Goal: Information Seeking & Learning: Learn about a topic

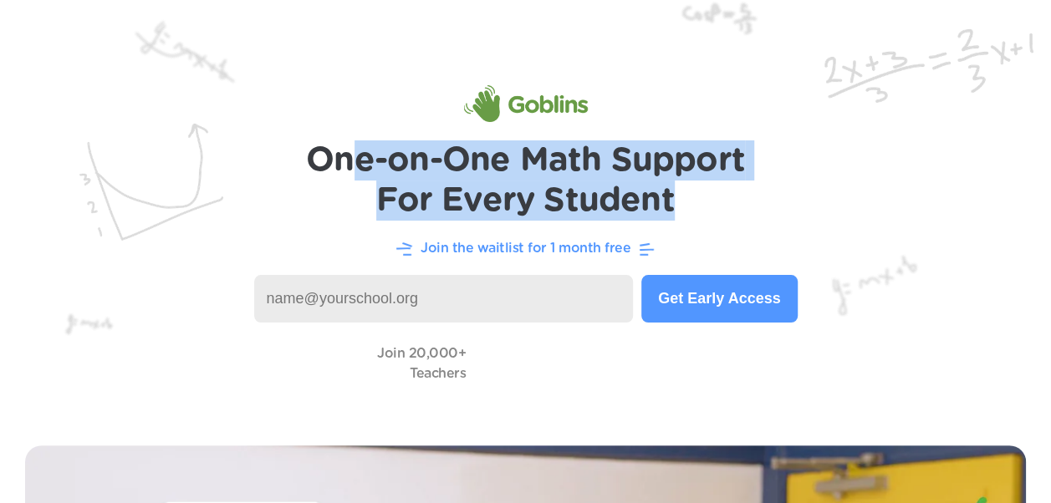
drag, startPoint x: 358, startPoint y: 160, endPoint x: 683, endPoint y: 214, distance: 329.5
click at [683, 214] on h1 "One-on-One Math Support For Every Student" at bounding box center [525, 180] width 439 height 80
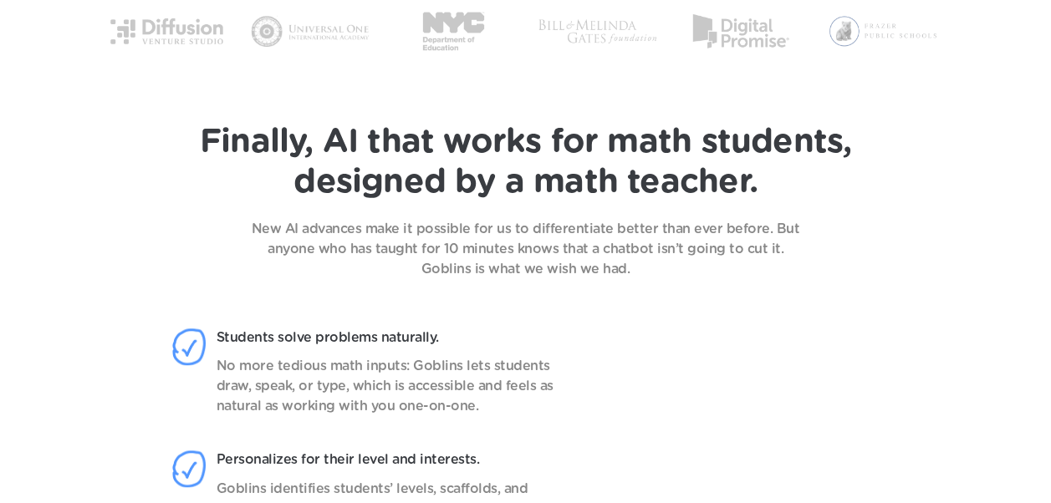
scroll to position [1087, 0]
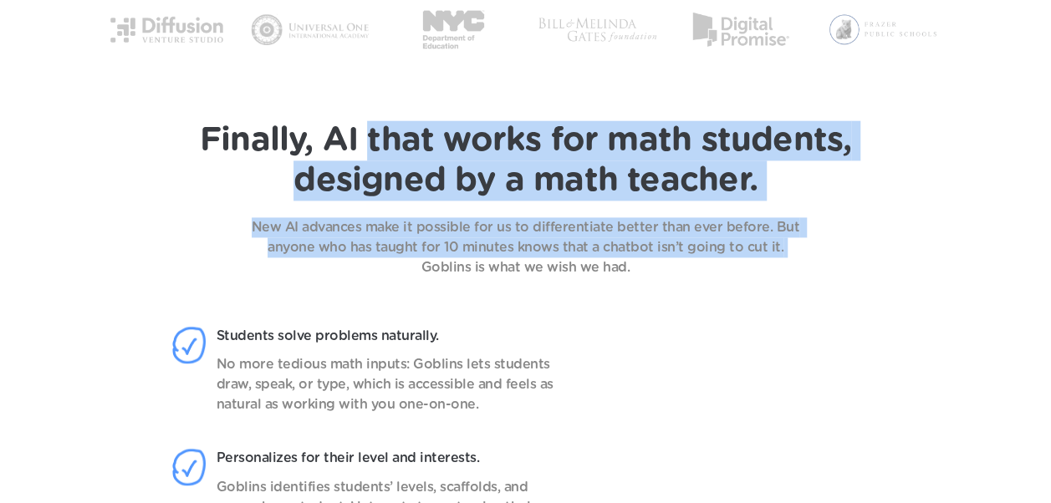
drag, startPoint x: 371, startPoint y: 142, endPoint x: 423, endPoint y: 279, distance: 146.5
click at [423, 279] on header "Finally, AI that works for math students, designed by a math teacher. New AI ad…" at bounding box center [525, 424] width 1051 height 691
drag, startPoint x: 423, startPoint y: 279, endPoint x: 644, endPoint y: 224, distance: 228.3
click at [644, 224] on p "New AI advances make it possible for us to differentiate better than ever befor…" at bounding box center [525, 247] width 585 height 60
click at [391, 248] on p "New AI advances make it possible for us to differentiate better than ever befor…" at bounding box center [525, 247] width 585 height 60
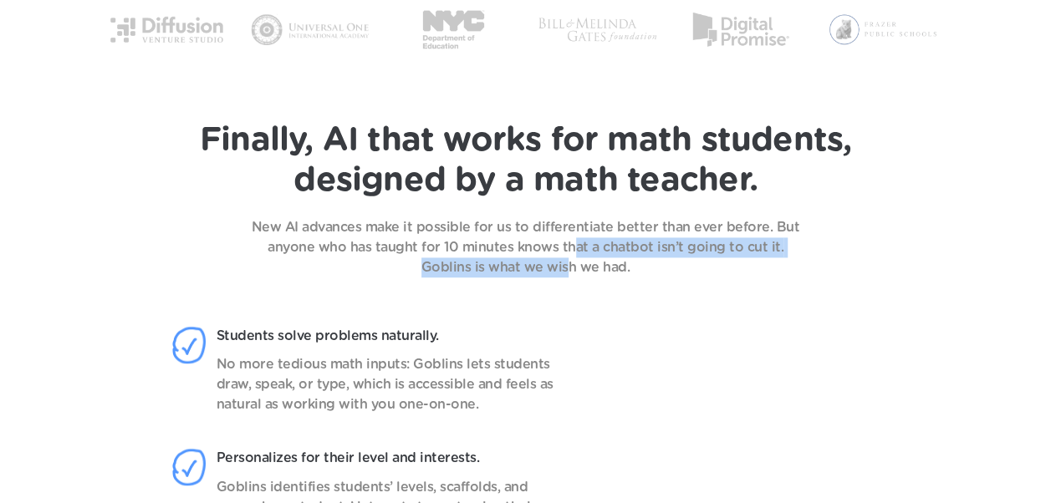
drag, startPoint x: 551, startPoint y: 245, endPoint x: 568, endPoint y: 272, distance: 32.0
click at [568, 272] on p "New AI advances make it possible for us to differentiate better than ever befor…" at bounding box center [525, 247] width 585 height 60
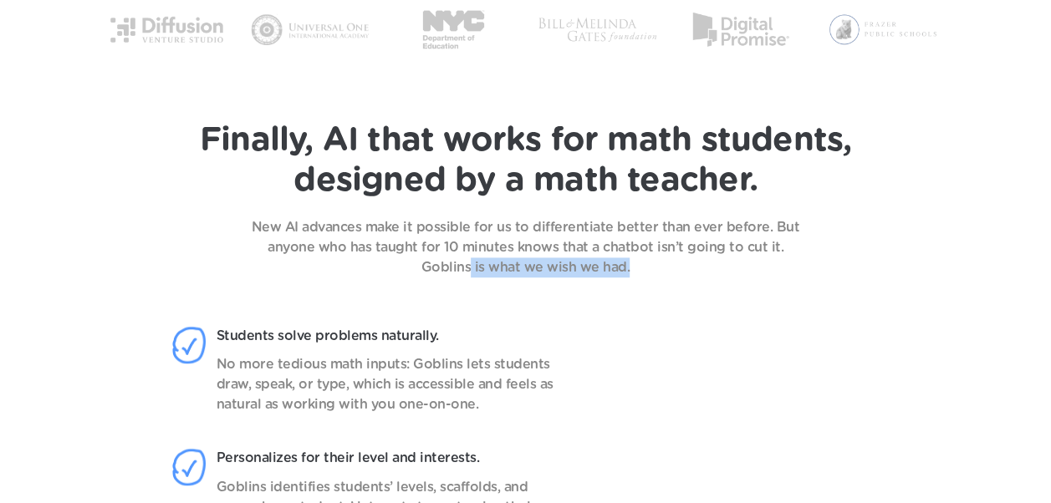
drag, startPoint x: 568, startPoint y: 272, endPoint x: 473, endPoint y: 281, distance: 95.7
click at [473, 281] on header "Finally, AI that works for math students, designed by a math teacher. New AI ad…" at bounding box center [525, 424] width 1051 height 691
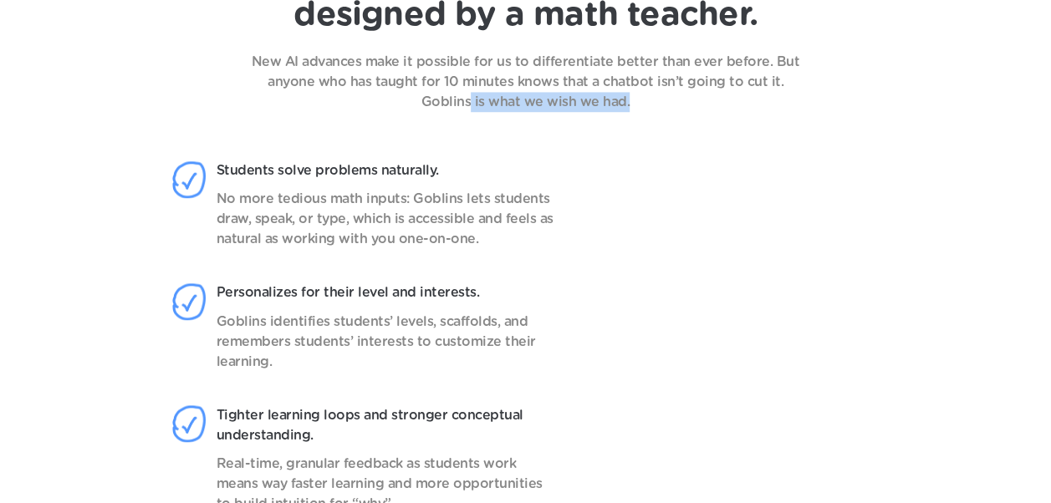
scroll to position [1254, 0]
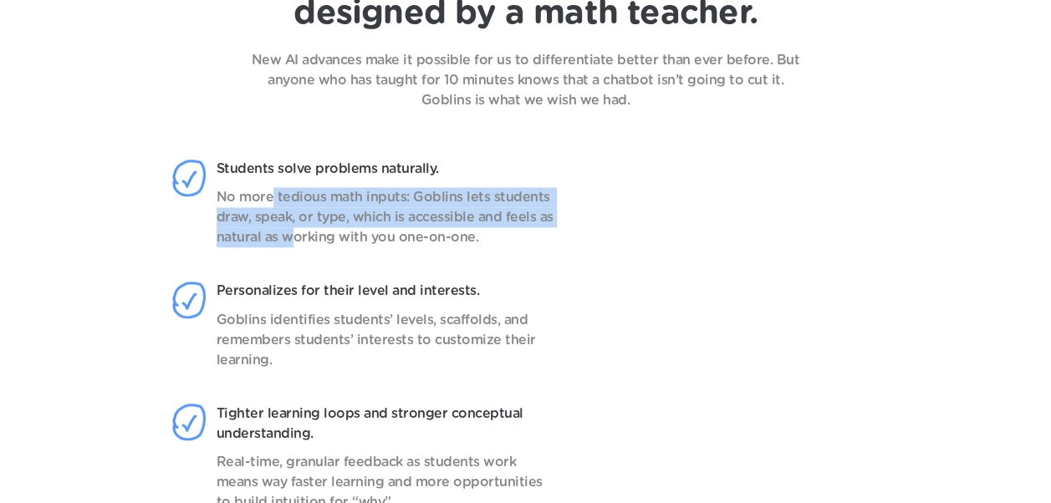
drag, startPoint x: 270, startPoint y: 205, endPoint x: 293, endPoint y: 234, distance: 37.5
click at [293, 234] on p "No more tedious math inputs: Goblins lets students draw, speak, or type, which …" at bounding box center [386, 217] width 340 height 60
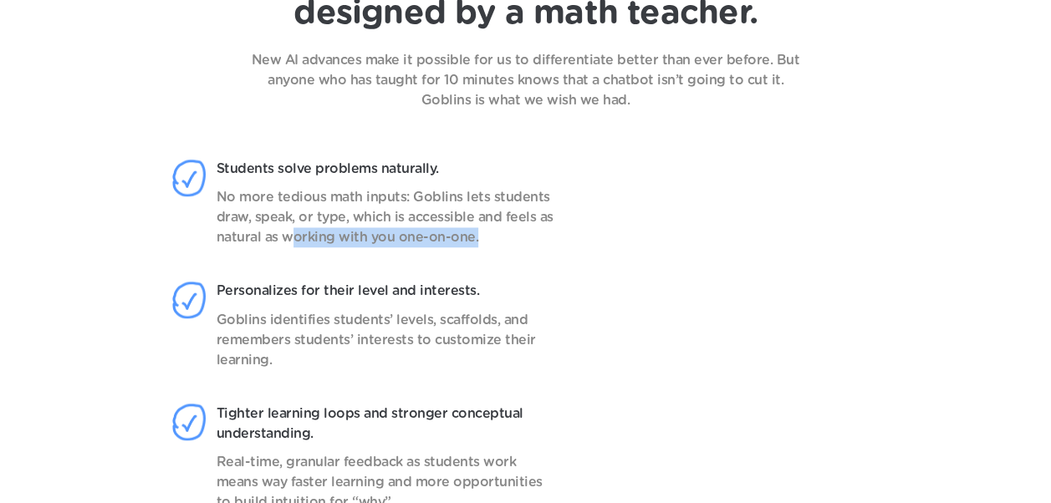
drag, startPoint x: 293, startPoint y: 234, endPoint x: 293, endPoint y: 246, distance: 11.7
click at [293, 246] on p "No more tedious math inputs: Goblins lets students draw, speak, or type, which …" at bounding box center [386, 217] width 340 height 60
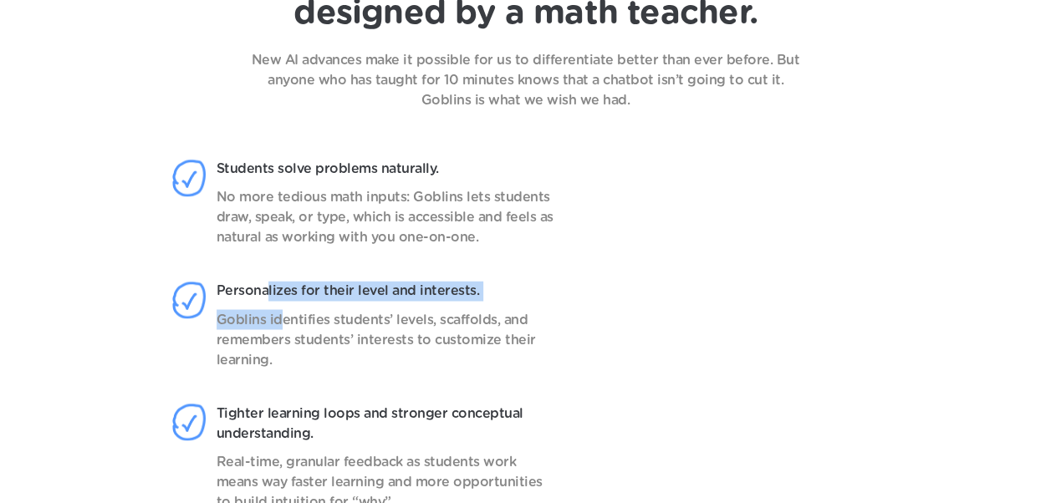
drag, startPoint x: 293, startPoint y: 246, endPoint x: 283, endPoint y: 314, distance: 69.3
click at [283, 314] on div "Personalizes for their level and interests. Goblins identifies students’ levels…" at bounding box center [386, 325] width 340 height 89
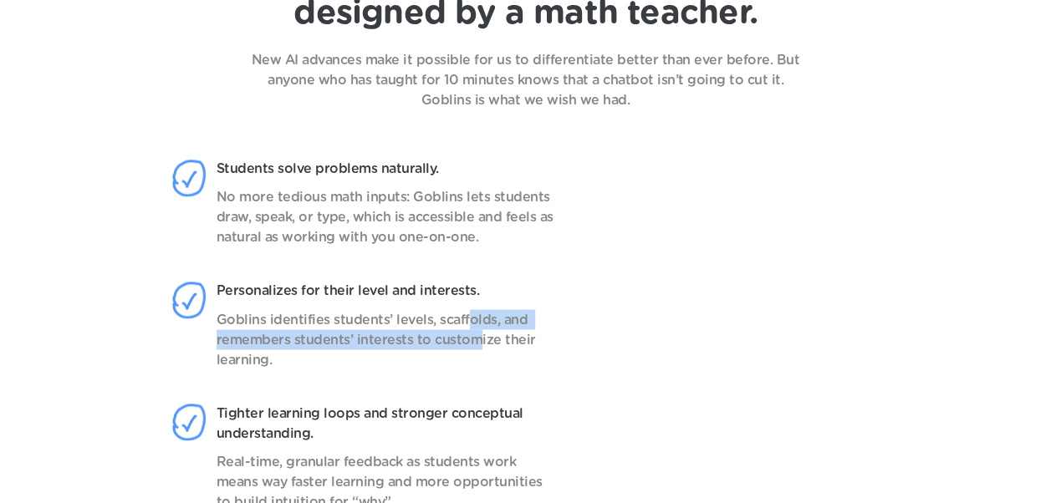
drag, startPoint x: 283, startPoint y: 314, endPoint x: 475, endPoint y: 336, distance: 193.5
click at [475, 336] on p "Goblins identifies students’ levels, scaffolds, and remembers students’ interes…" at bounding box center [386, 339] width 340 height 60
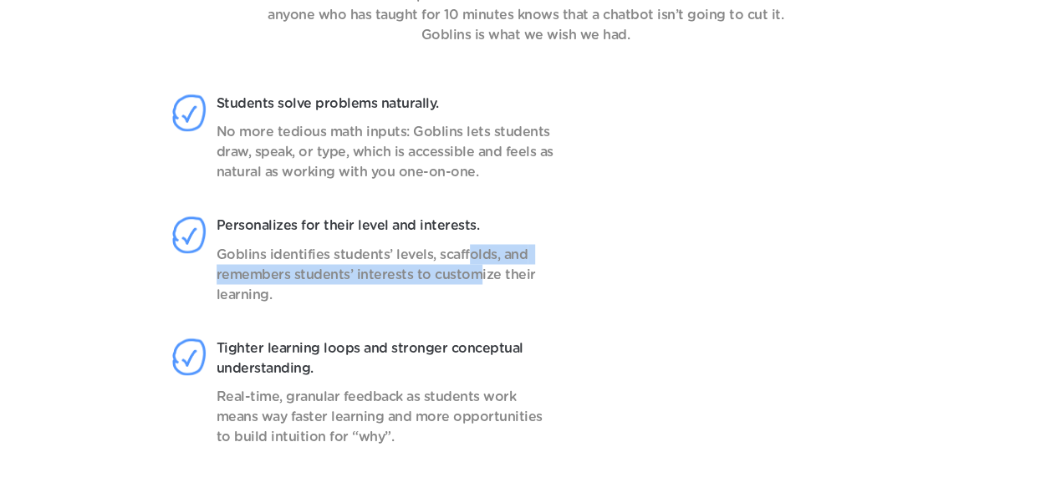
scroll to position [1421, 0]
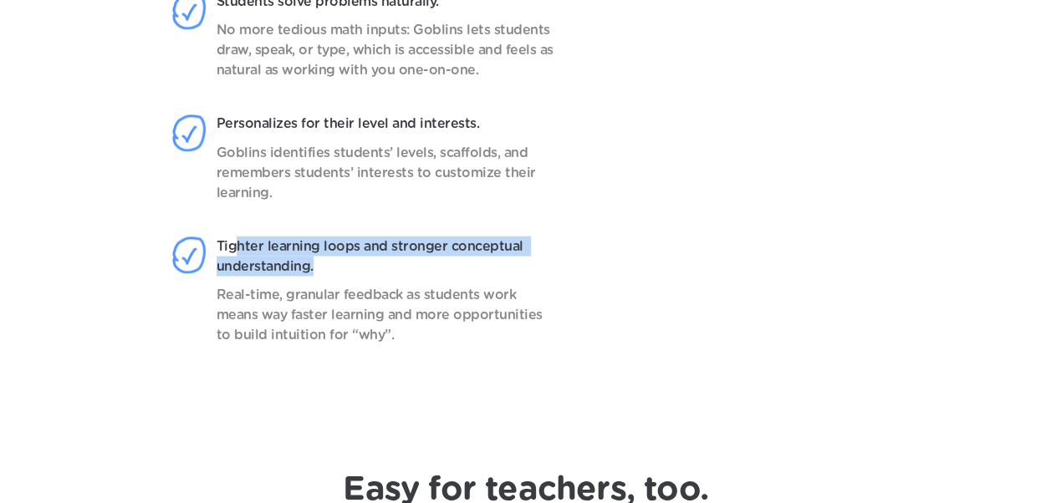
drag, startPoint x: 239, startPoint y: 247, endPoint x: 327, endPoint y: 274, distance: 91.7
click at [327, 274] on p "Tighter learning loops and stronger conceptual understanding." at bounding box center [386, 256] width 340 height 40
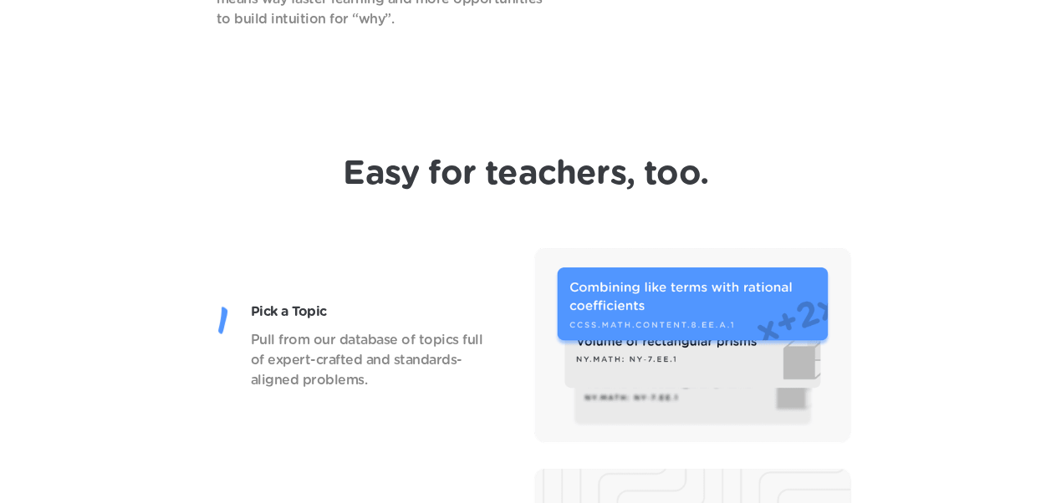
scroll to position [1839, 0]
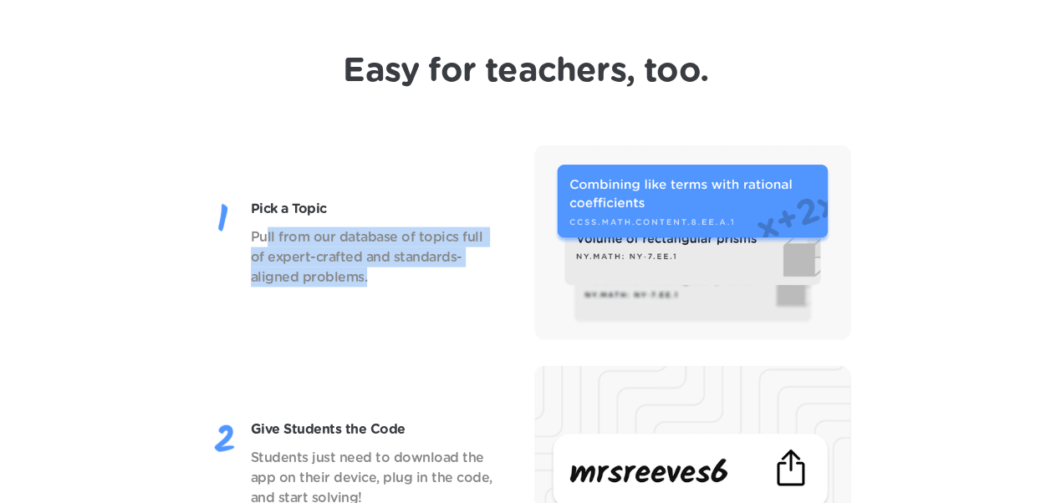
drag, startPoint x: 264, startPoint y: 239, endPoint x: 439, endPoint y: 311, distance: 188.9
click at [439, 311] on div "Pick a Topic Pull from our database of topics full of expert-crafted and standa…" at bounding box center [525, 243] width 984 height 196
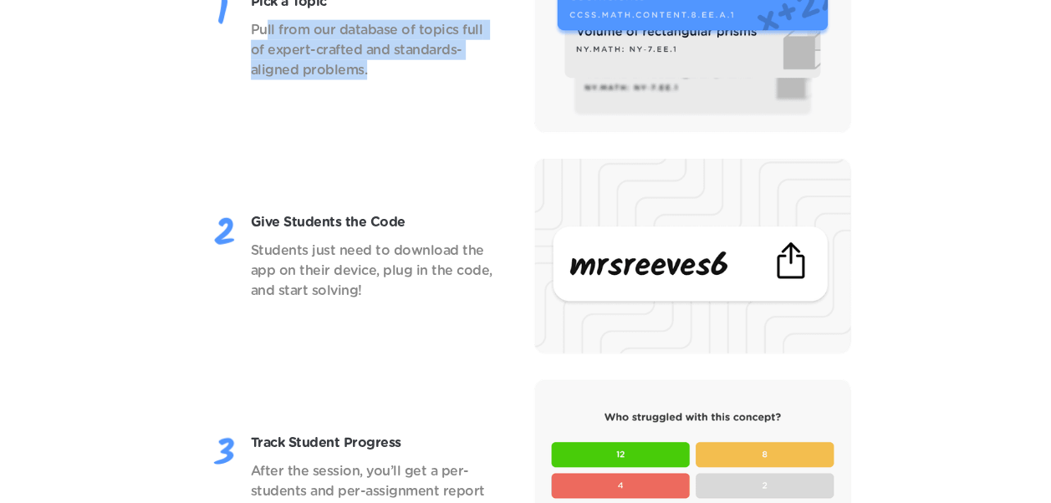
scroll to position [2090, 0]
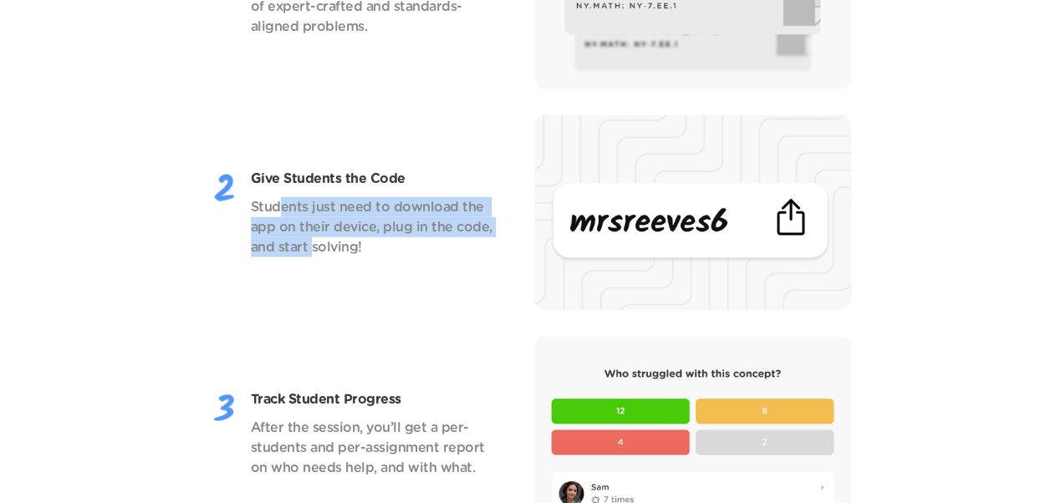
drag, startPoint x: 277, startPoint y: 209, endPoint x: 308, endPoint y: 262, distance: 61.8
click at [308, 262] on div "Give Students the Code Students just need to download the app on their device, …" at bounding box center [525, 213] width 984 height 196
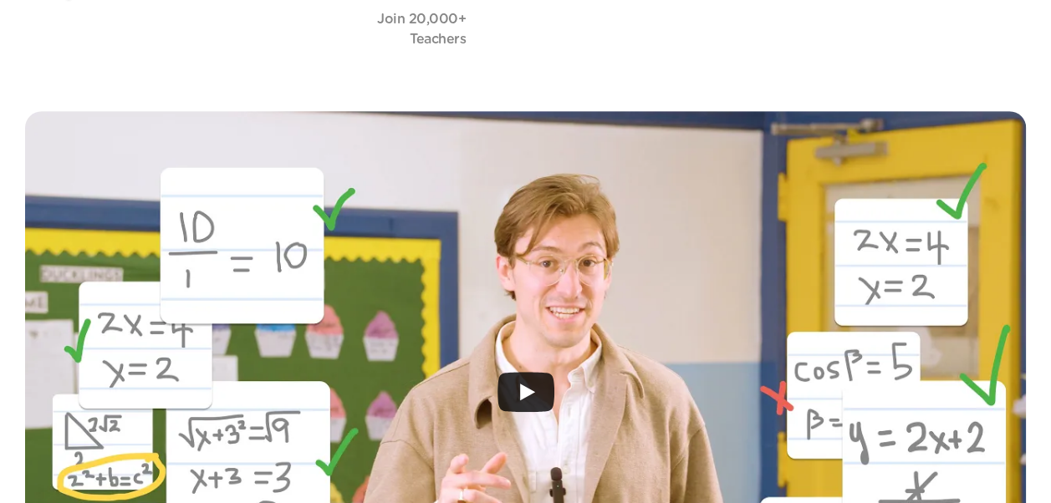
scroll to position [0, 0]
